Goal: Information Seeking & Learning: Learn about a topic

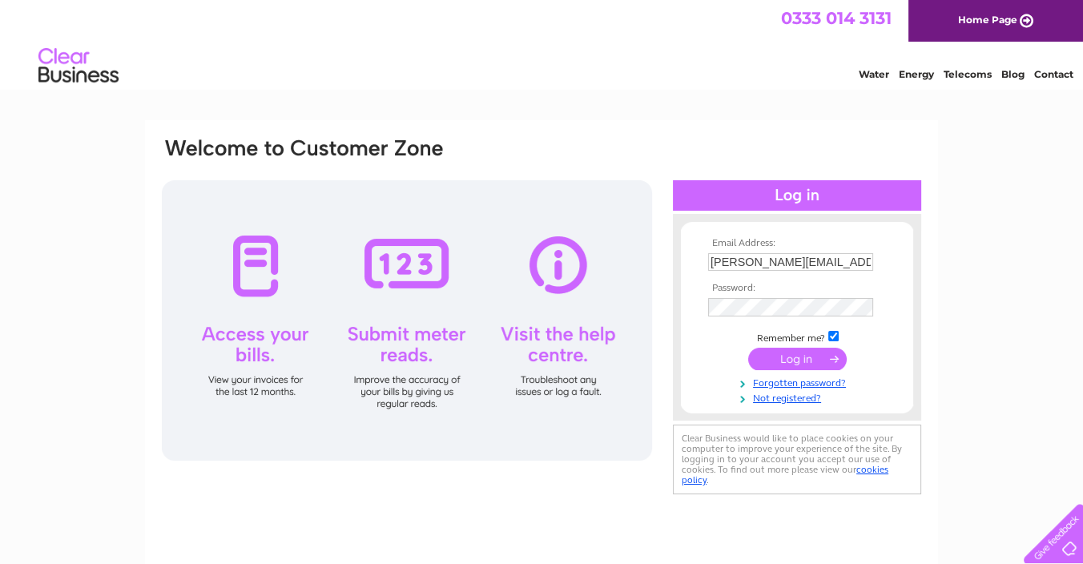
click at [800, 361] on input "submit" at bounding box center [797, 359] width 99 height 22
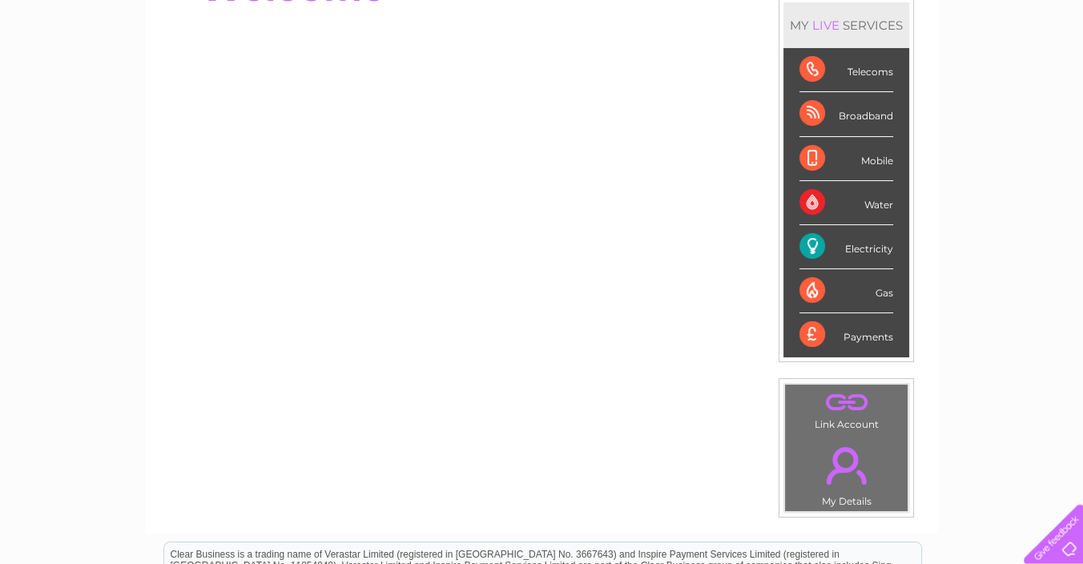
scroll to position [207, 0]
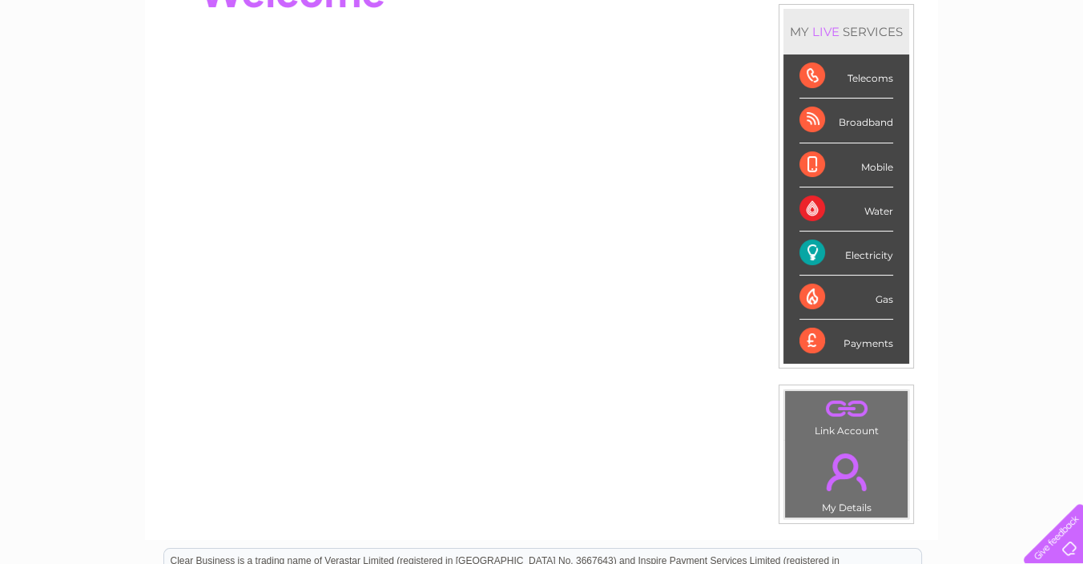
click at [849, 248] on div "Electricity" at bounding box center [847, 254] width 94 height 44
click at [881, 256] on div "Electricity" at bounding box center [847, 254] width 94 height 44
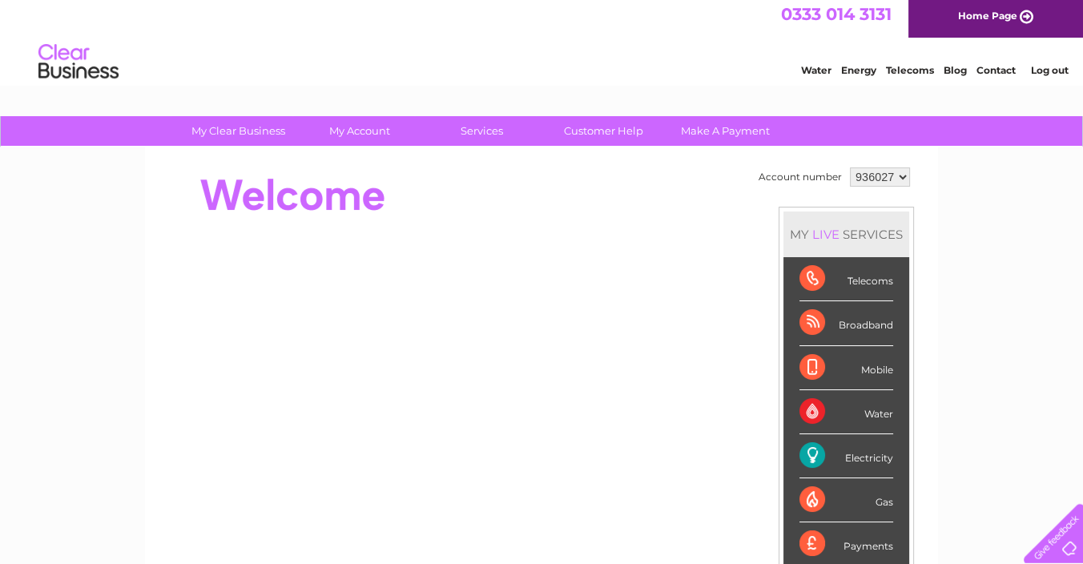
scroll to position [0, 0]
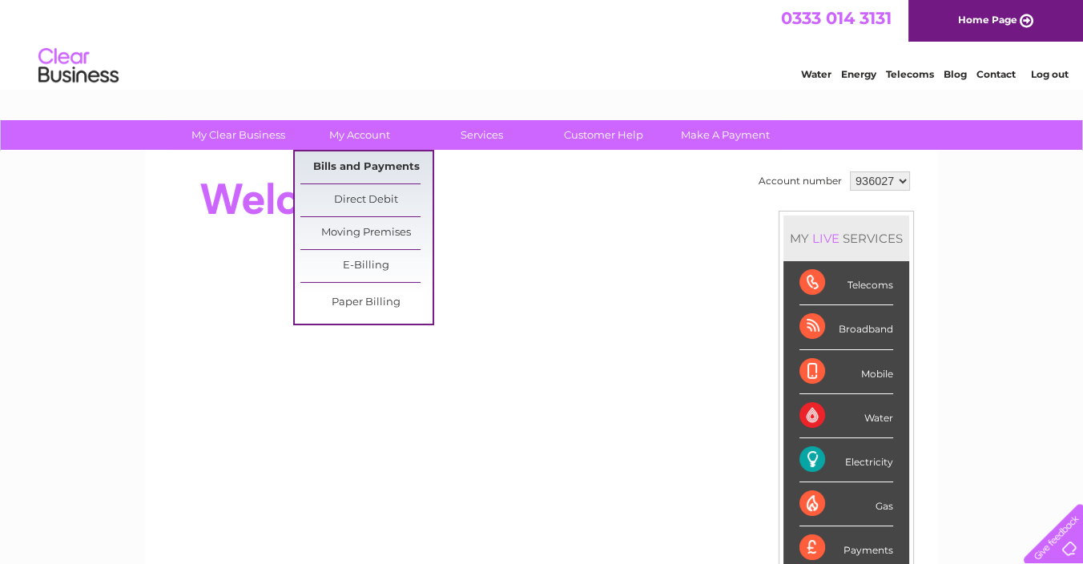
click at [365, 165] on link "Bills and Payments" at bounding box center [366, 167] width 132 height 32
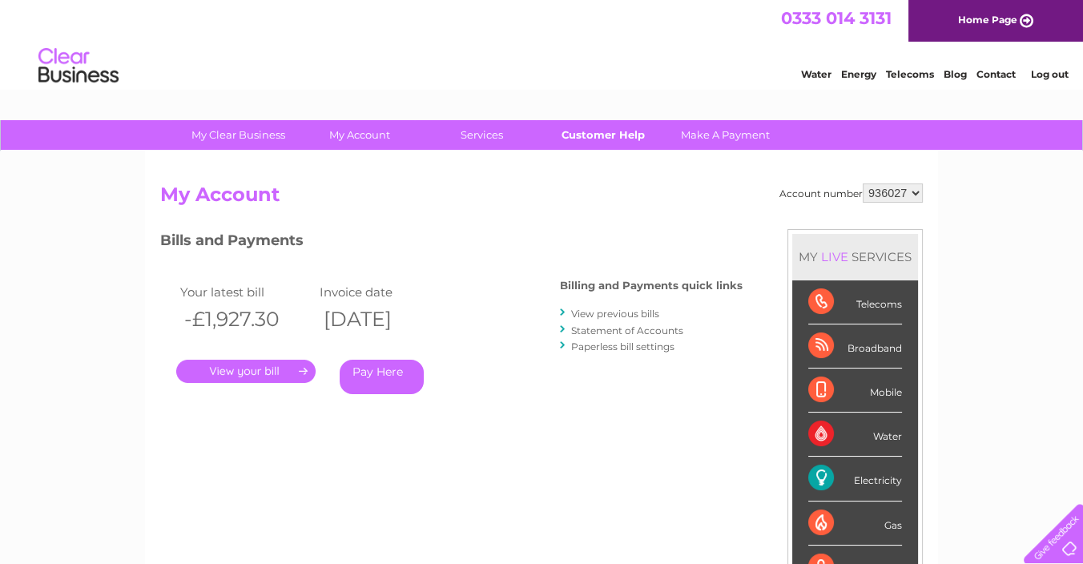
click at [587, 135] on link "Customer Help" at bounding box center [604, 135] width 132 height 30
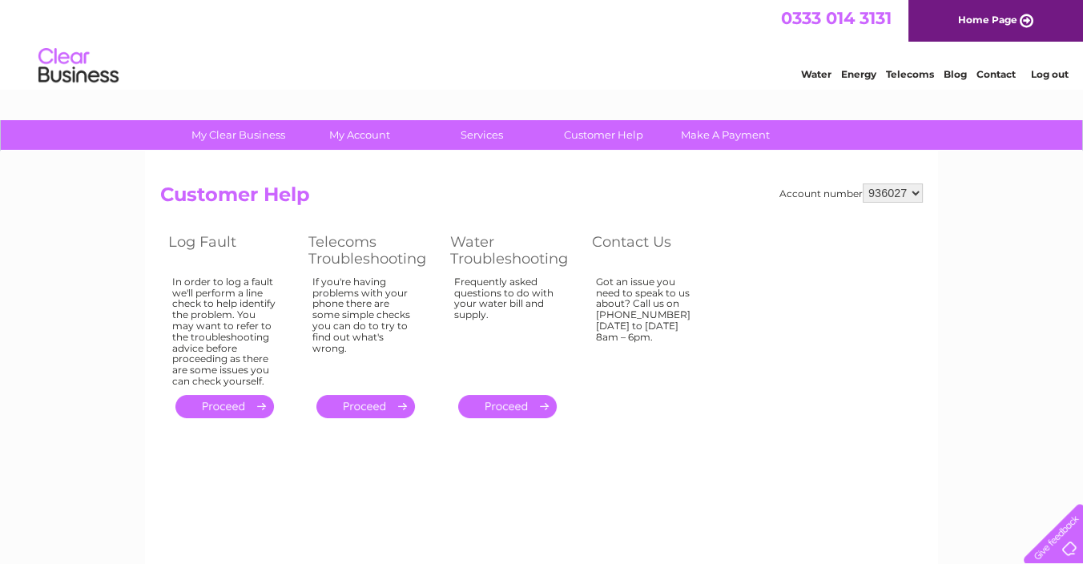
click at [854, 79] on link "Energy" at bounding box center [858, 74] width 35 height 12
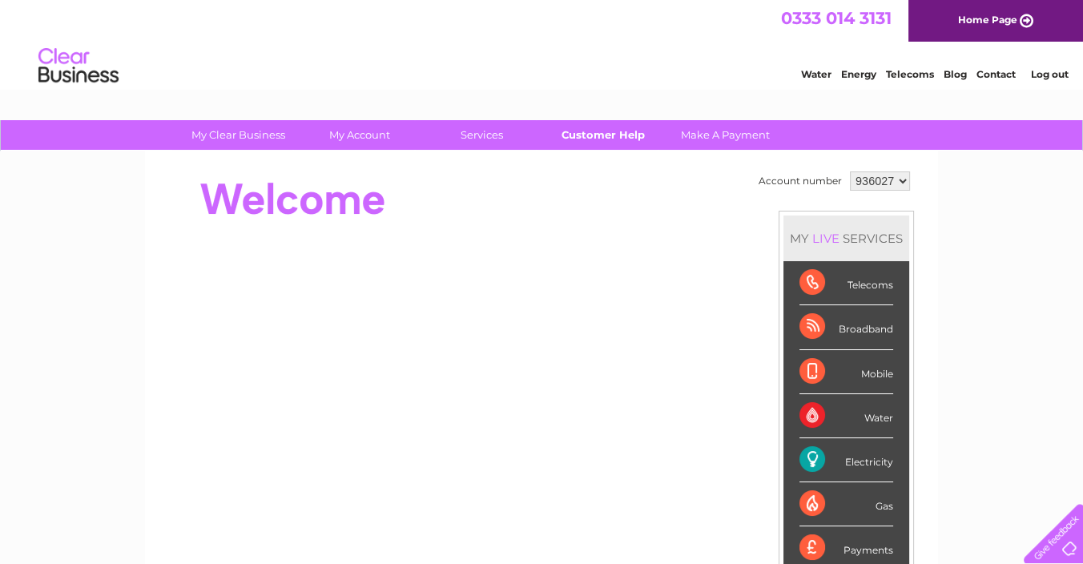
click at [590, 131] on link "Customer Help" at bounding box center [604, 135] width 132 height 30
